Goal: Information Seeking & Learning: Learn about a topic

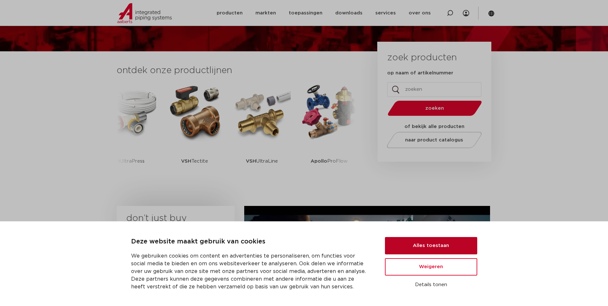
click at [438, 241] on button "Alles toestaan" at bounding box center [431, 245] width 92 height 17
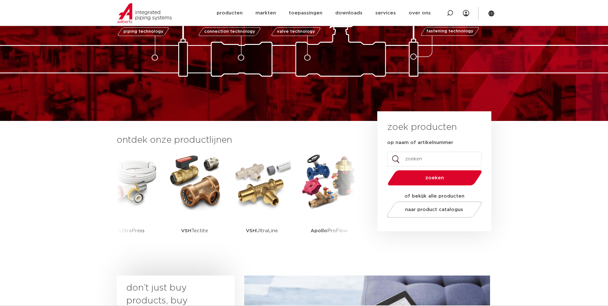
scroll to position [64, 0]
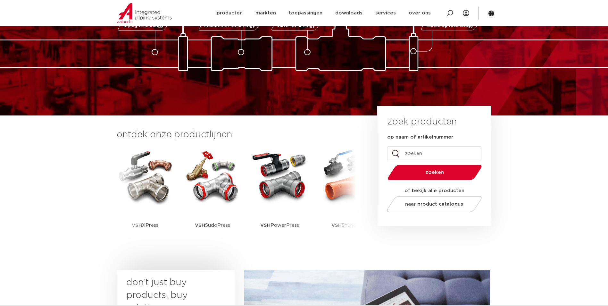
click at [437, 152] on input "op naam of artikelnummer" at bounding box center [434, 153] width 94 height 15
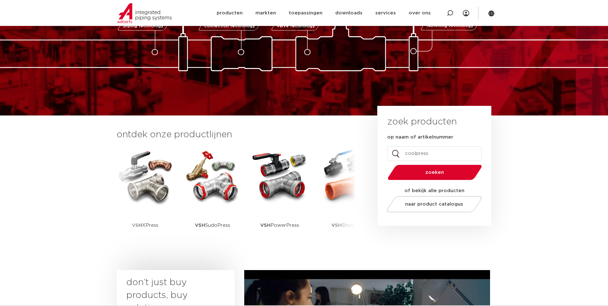
type input "coolpress"
click at [385, 164] on button "zoeken" at bounding box center [434, 172] width 99 height 16
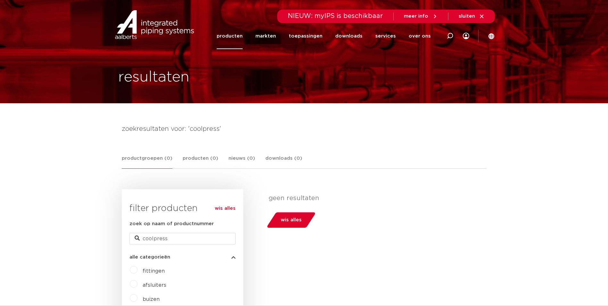
click at [238, 39] on link "producten" at bounding box center [230, 36] width 26 height 26
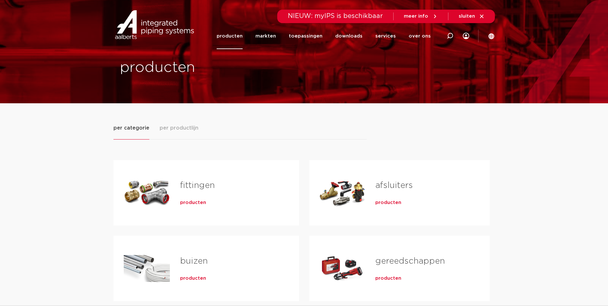
click at [194, 205] on span "producten" at bounding box center [193, 202] width 26 height 6
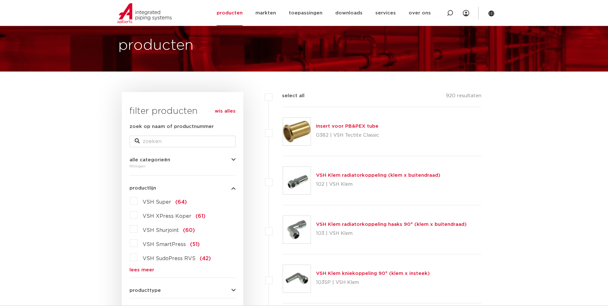
scroll to position [64, 0]
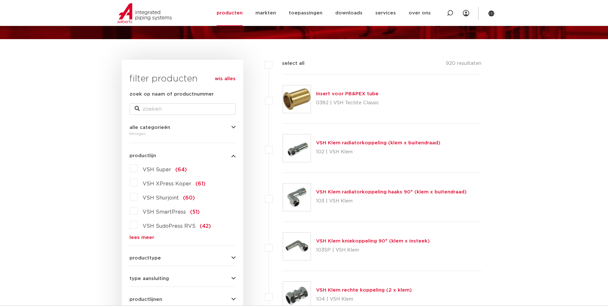
click at [141, 236] on link "lees meer" at bounding box center [182, 237] width 106 height 5
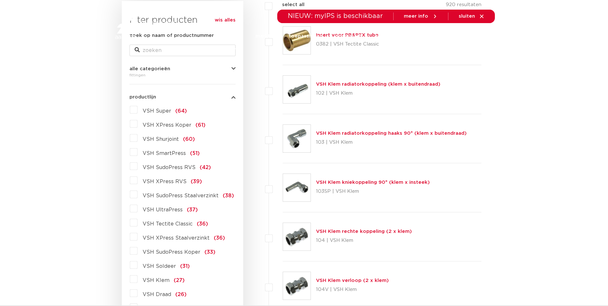
scroll to position [0, 0]
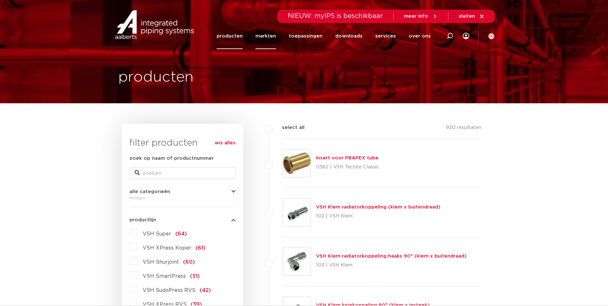
click at [269, 37] on link "markten" at bounding box center [265, 36] width 21 height 26
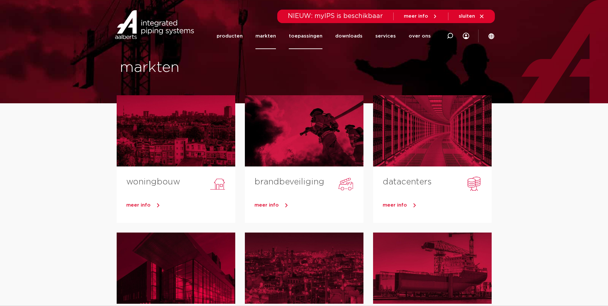
click at [318, 34] on link "toepassingen" at bounding box center [306, 36] width 34 height 26
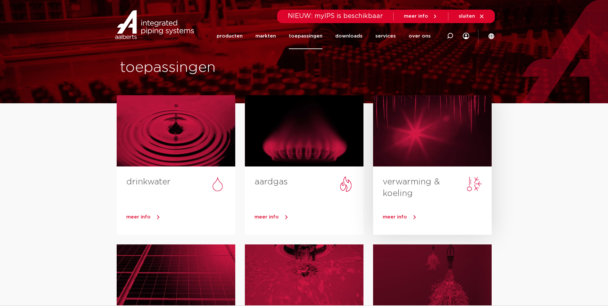
click at [416, 154] on div at bounding box center [432, 130] width 119 height 71
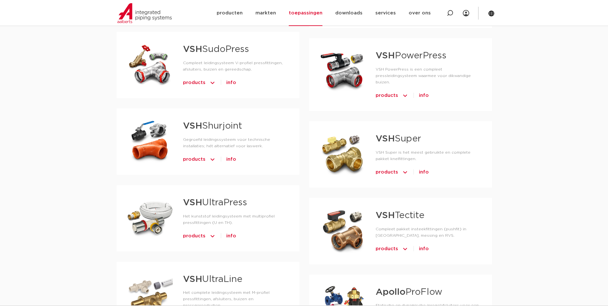
scroll to position [641, 0]
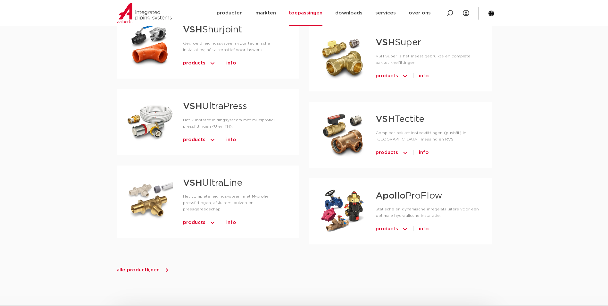
click at [160, 267] on span "alle productlijnen" at bounding box center [143, 270] width 53 height 6
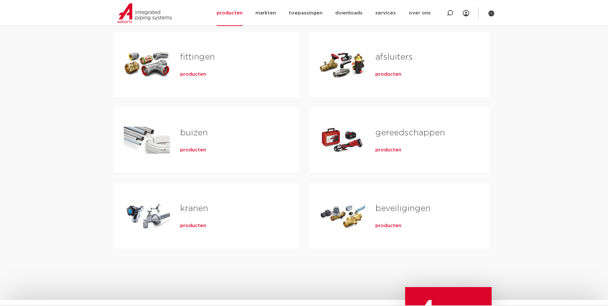
click at [204, 62] on h2 "fittingen" at bounding box center [229, 58] width 98 height 15
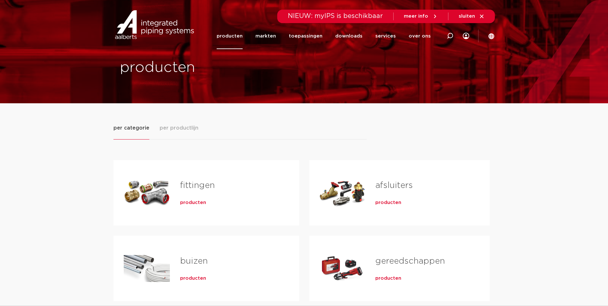
click at [410, 14] on span "meer info" at bounding box center [416, 16] width 24 height 5
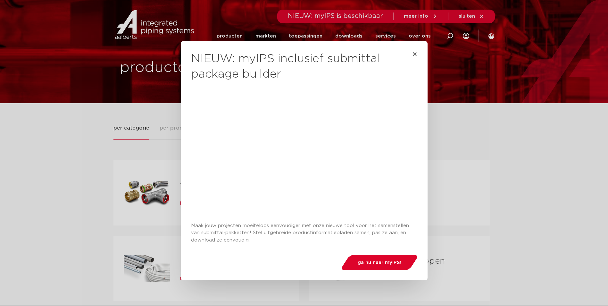
click at [408, 57] on h2 "NIEUW: myIPS inclusief submittal package builder" at bounding box center [304, 66] width 226 height 31
click at [413, 54] on icon "Close" at bounding box center [414, 53] width 5 height 5
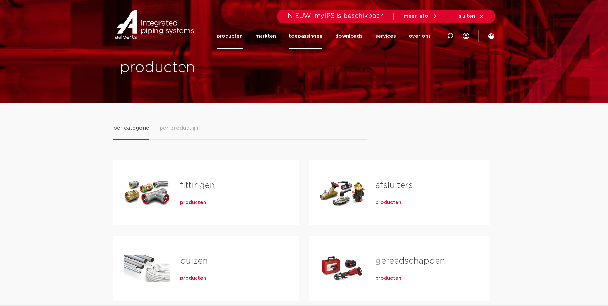
click at [308, 39] on link "toepassingen" at bounding box center [306, 36] width 34 height 26
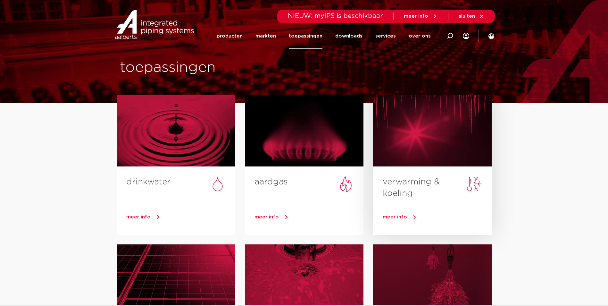
click at [395, 214] on span "meer info" at bounding box center [395, 216] width 24 height 5
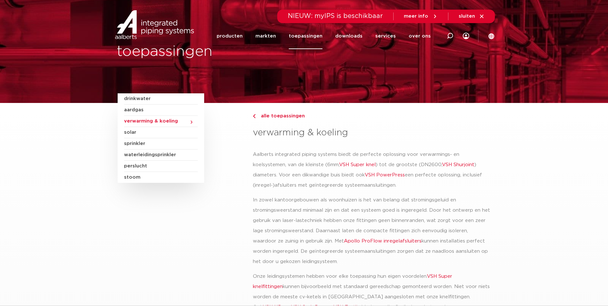
click at [141, 134] on span "solar" at bounding box center [161, 132] width 74 height 11
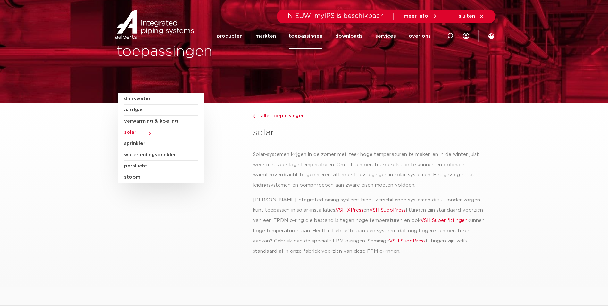
click at [137, 144] on span "sprinkler" at bounding box center [161, 143] width 74 height 11
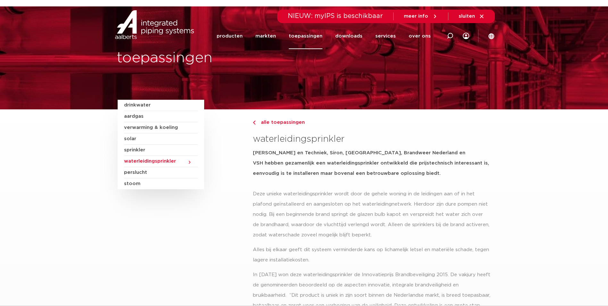
click at [144, 126] on span "verwarming & koeling" at bounding box center [161, 127] width 74 height 11
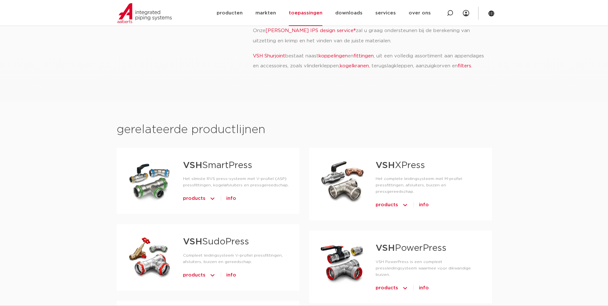
scroll to position [160, 0]
